Goal: Transaction & Acquisition: Register for event/course

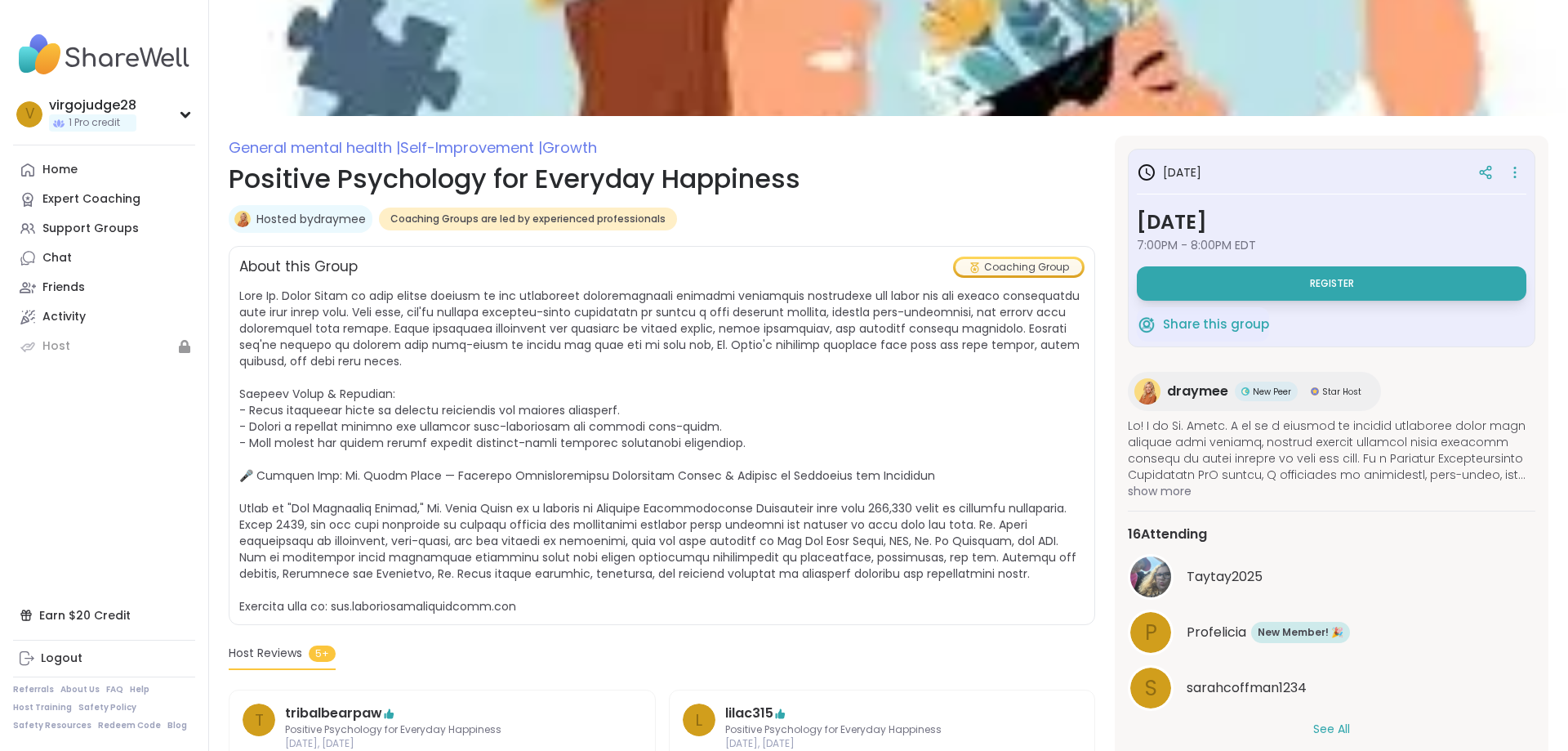
scroll to position [196, 0]
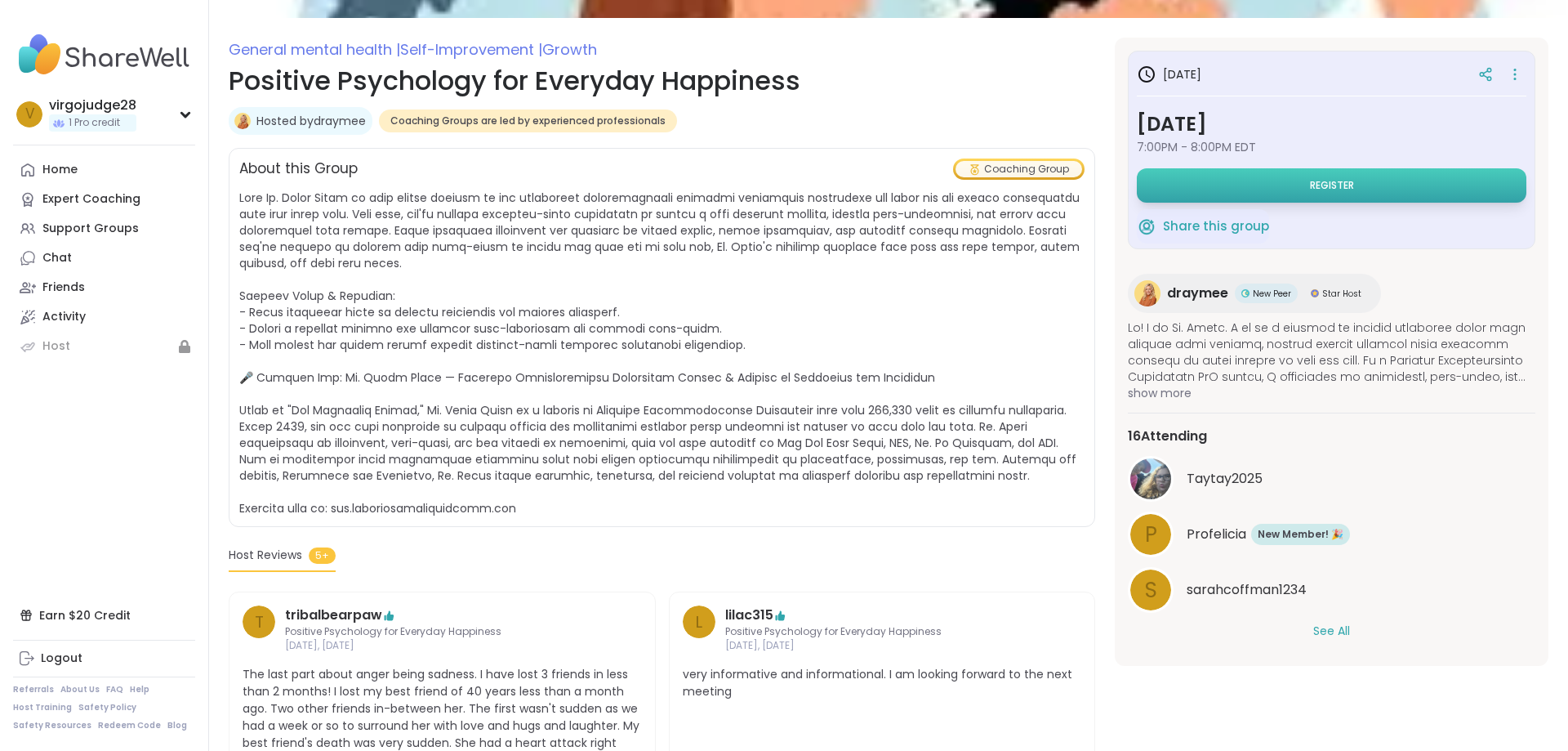
click at [1367, 197] on button "Register" at bounding box center [1331, 185] width 389 height 34
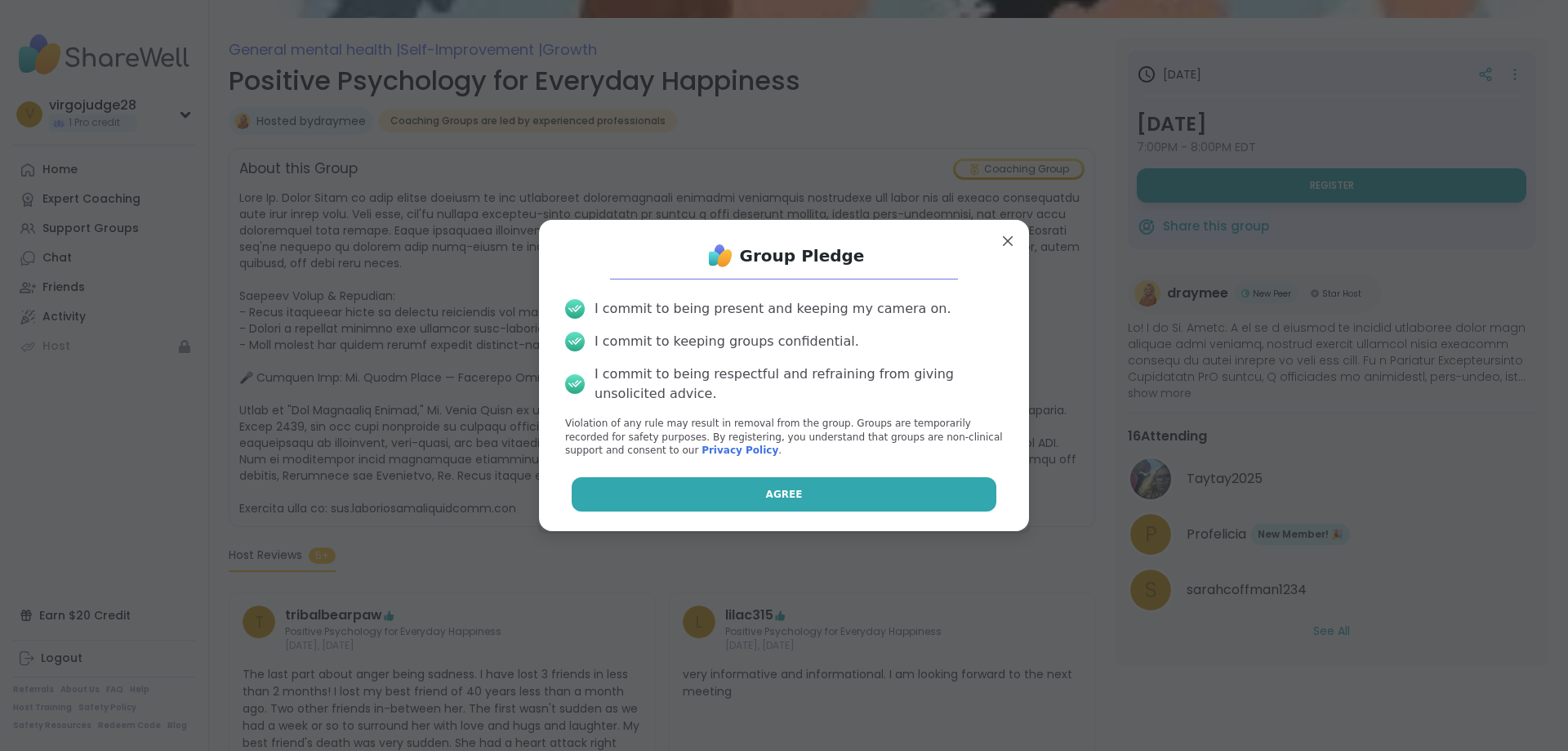
click at [806, 498] on button "Agree" at bounding box center [784, 494] width 426 height 34
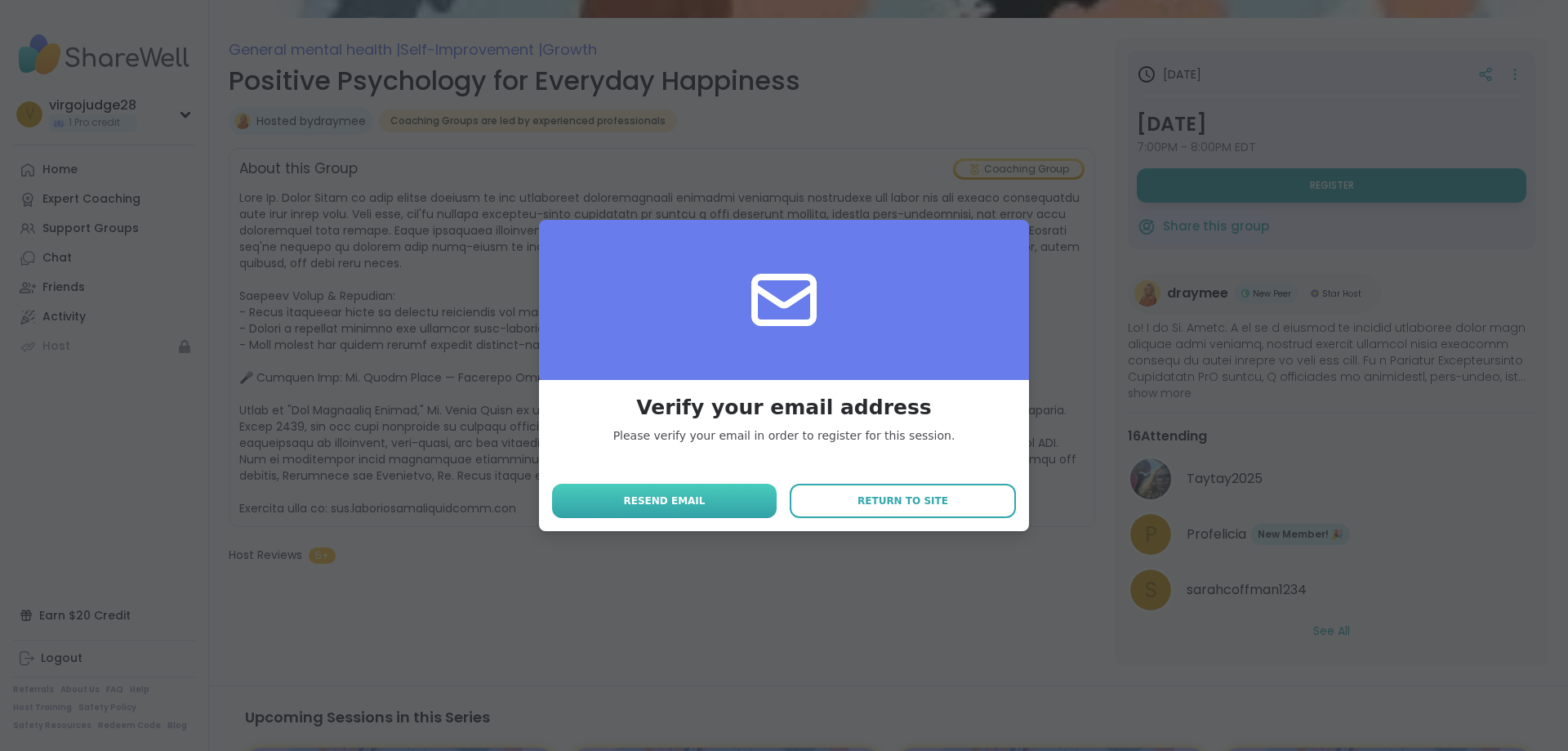
click at [685, 505] on span "Resend email" at bounding box center [663, 500] width 81 height 14
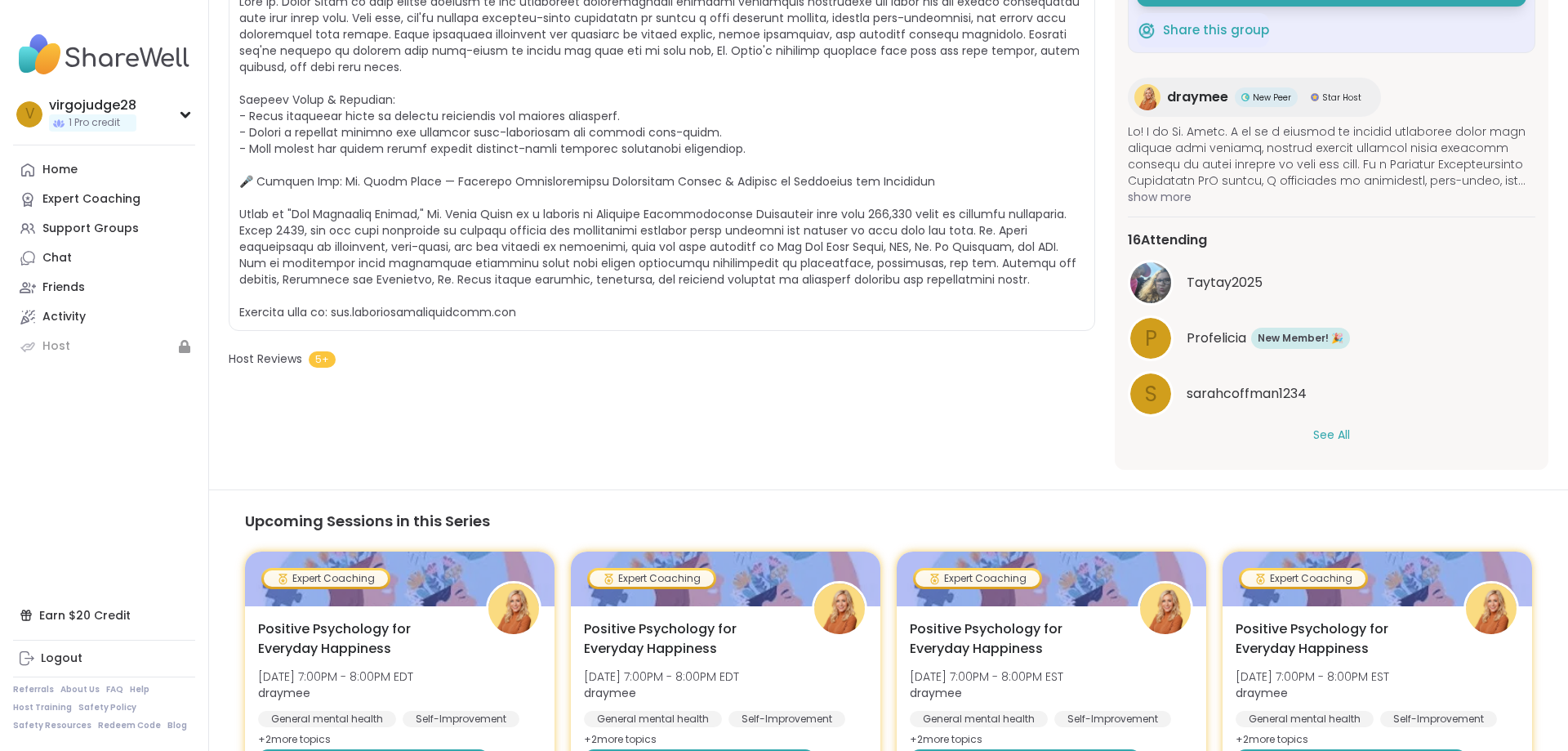
scroll to position [98, 0]
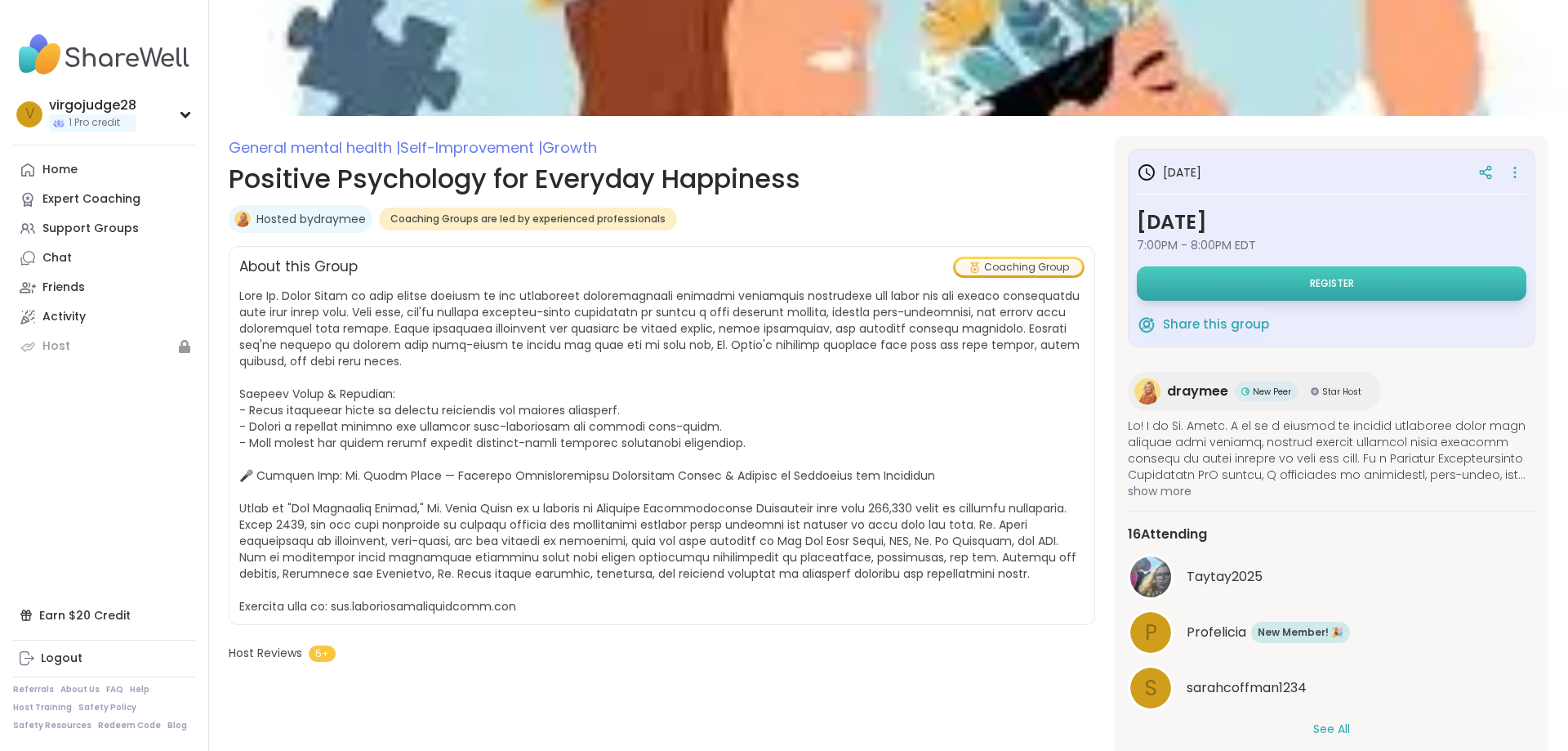
click at [1325, 290] on span "Register" at bounding box center [1331, 283] width 44 height 13
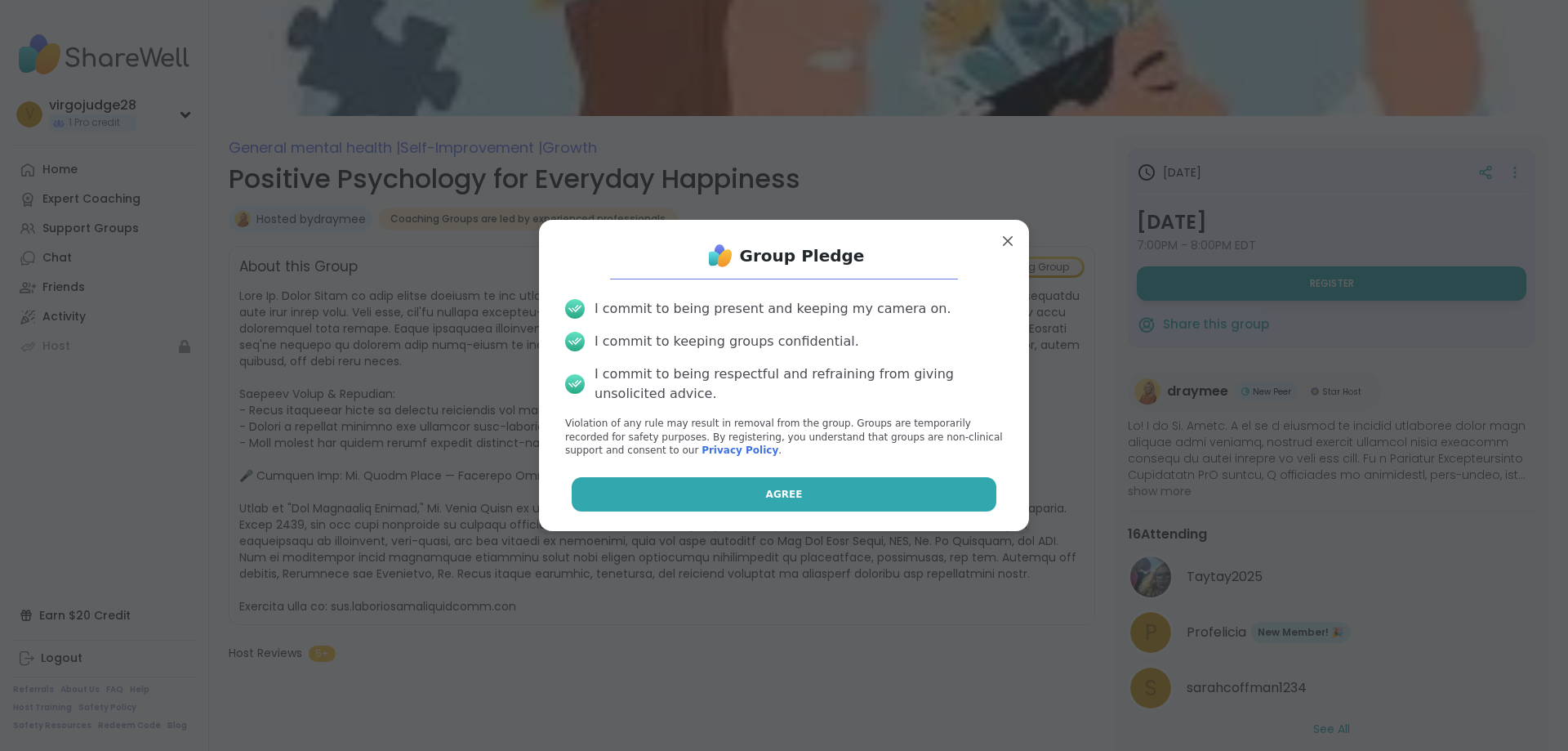
click at [787, 502] on span "Agree" at bounding box center [784, 494] width 37 height 14
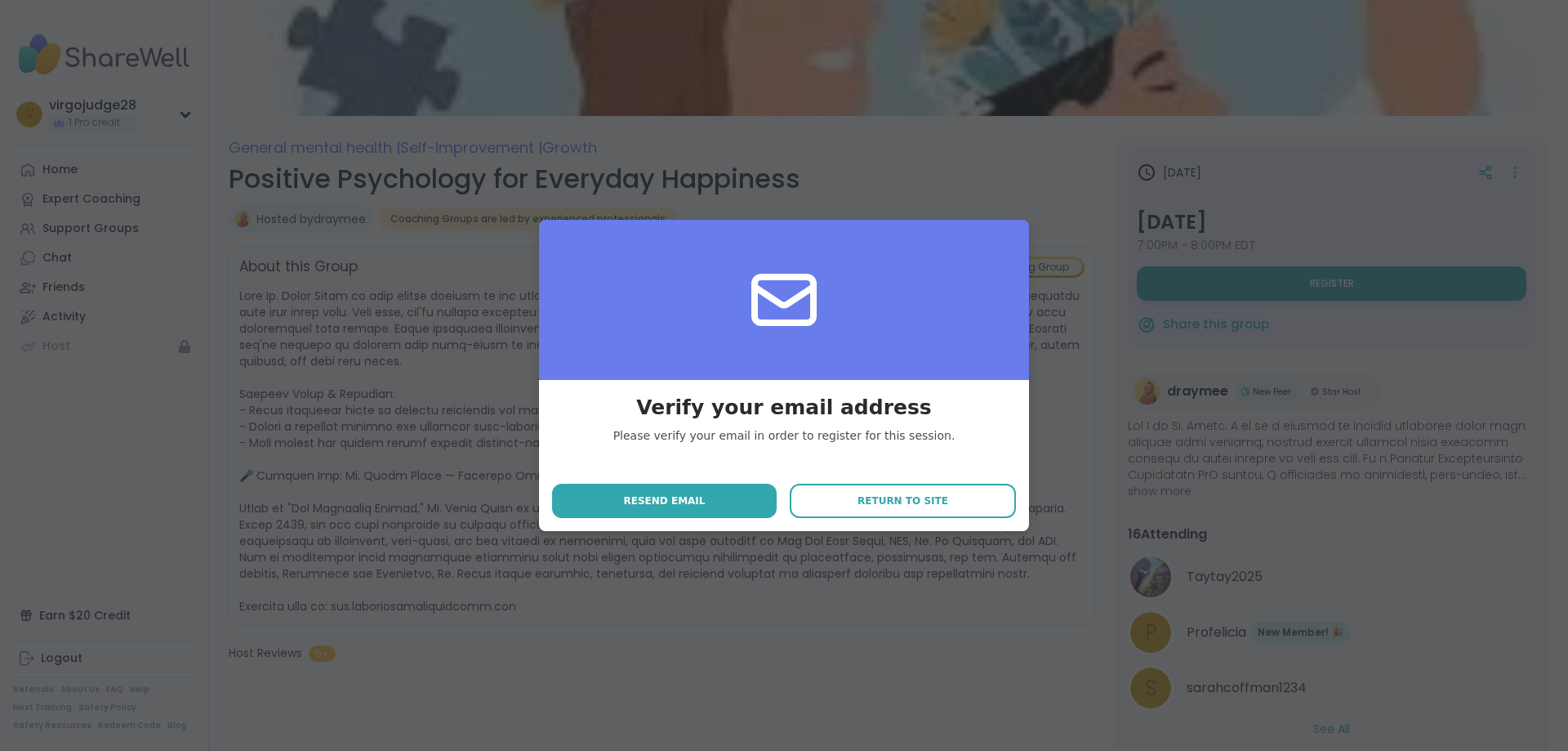
click at [797, 294] on icon at bounding box center [784, 299] width 59 height 46
click at [697, 518] on button "Resend email" at bounding box center [664, 501] width 225 height 34
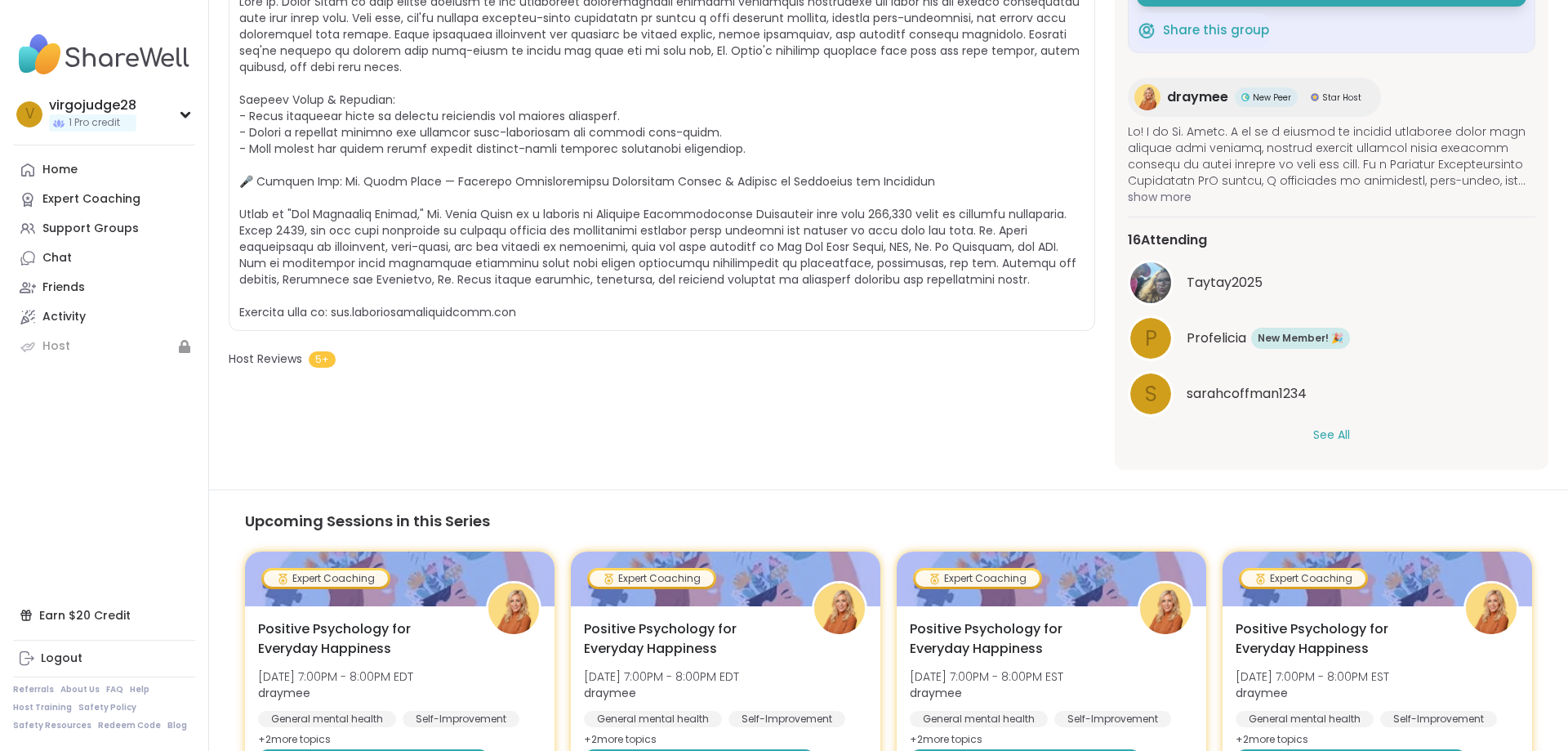
scroll to position [571, 0]
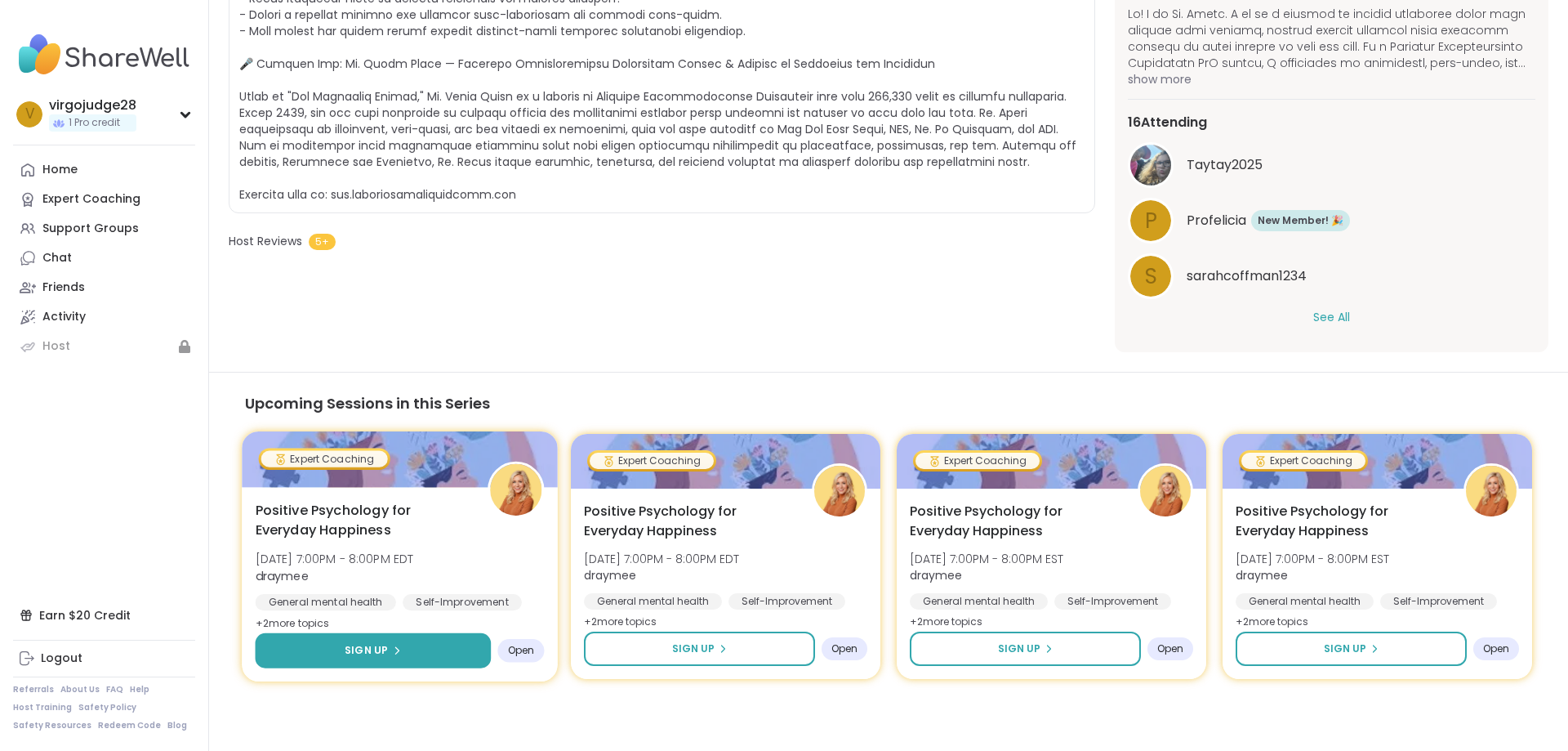
click at [426, 633] on button "Sign Up" at bounding box center [373, 650] width 236 height 35
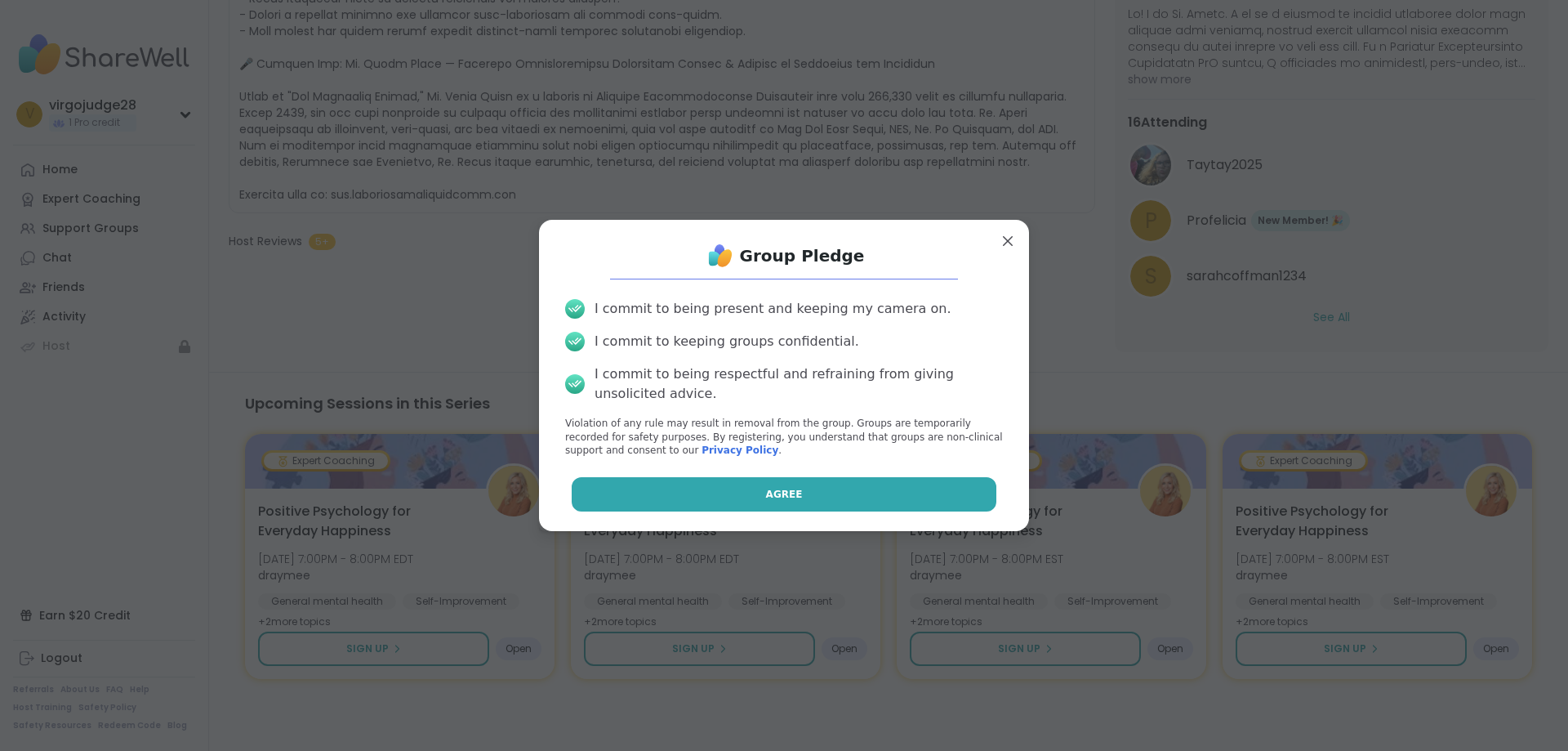
click at [771, 502] on span "Agree" at bounding box center [784, 494] width 37 height 14
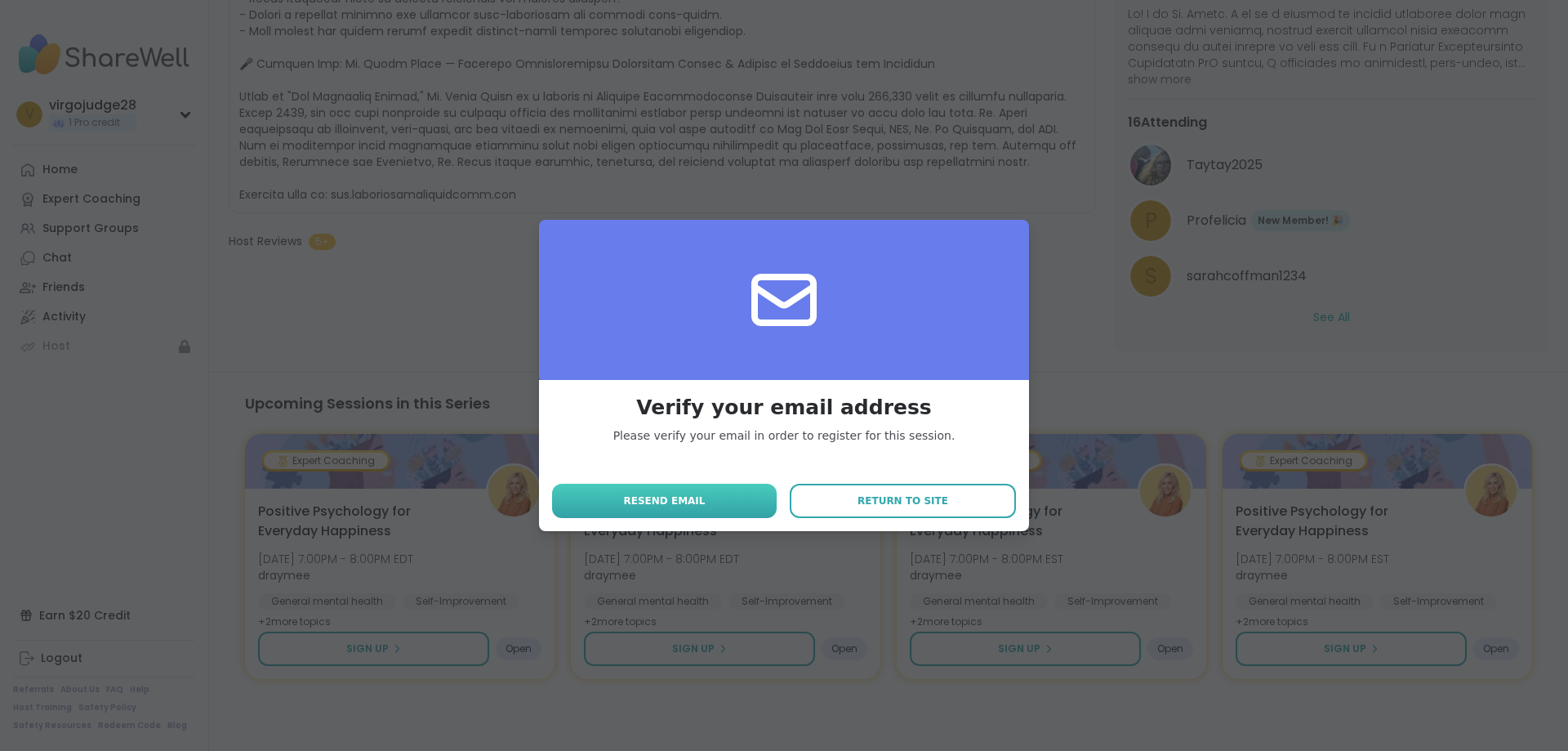
click at [705, 505] on button "Resend email" at bounding box center [664, 501] width 225 height 34
